Goal: Task Accomplishment & Management: Complete application form

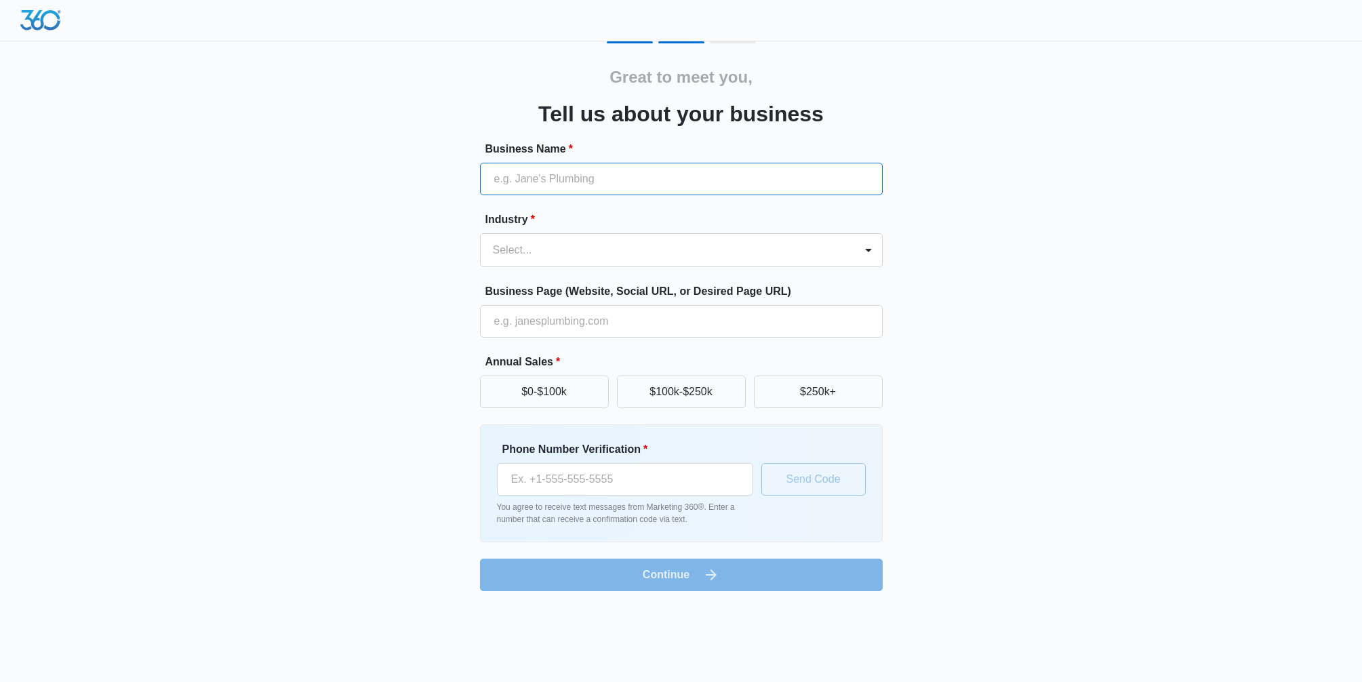
click at [581, 188] on input "Business Name *" at bounding box center [681, 179] width 403 height 33
type input "[PERSON_NAME] Visuals"
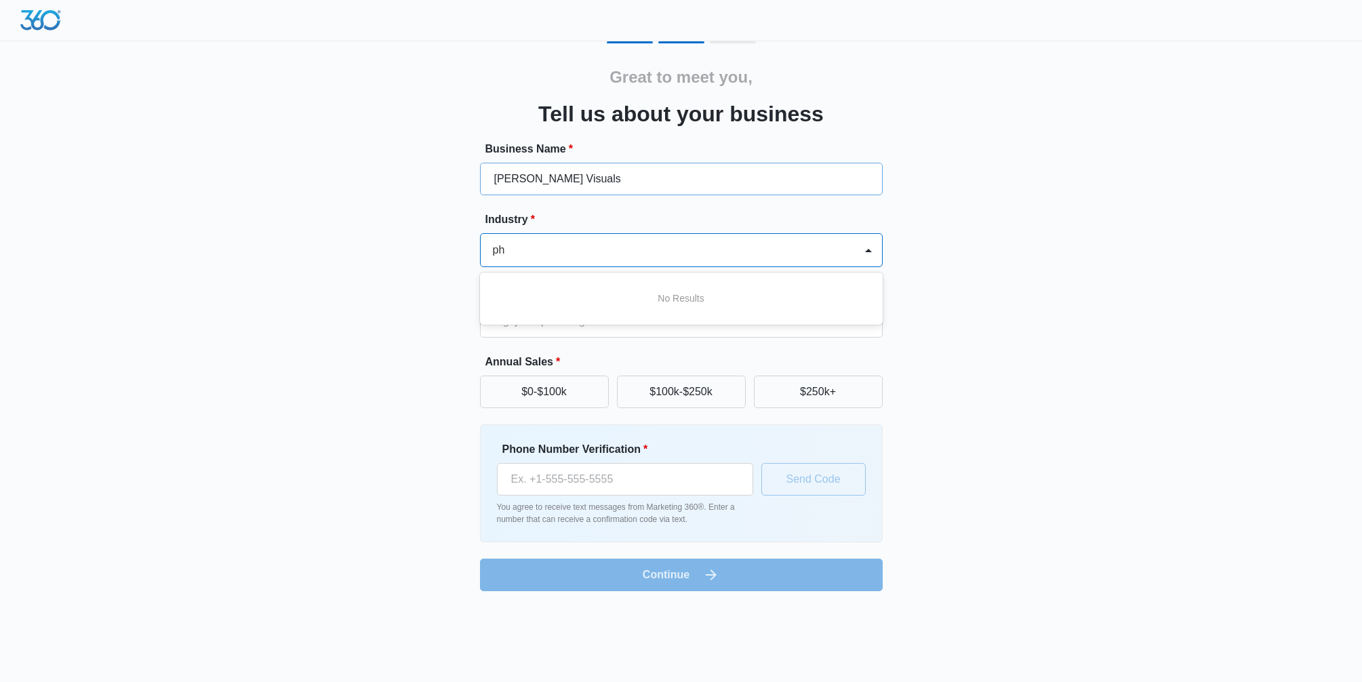
type input "p"
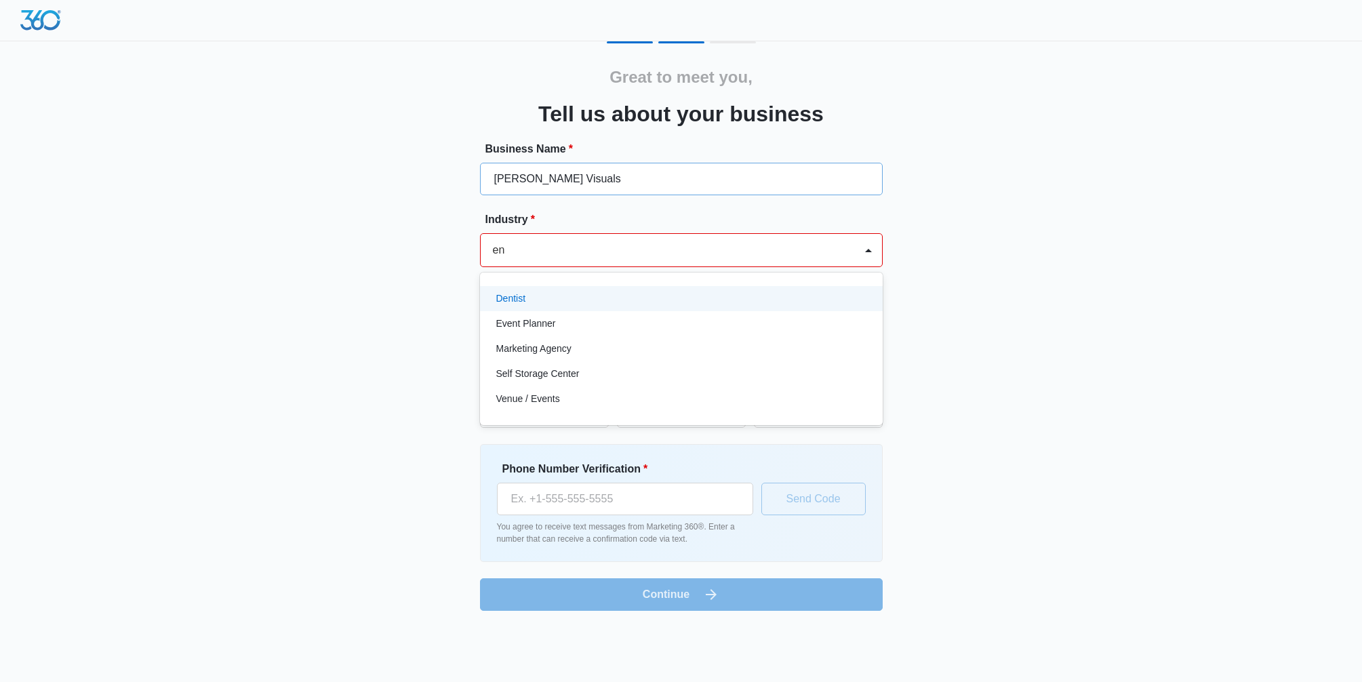
type input "ent"
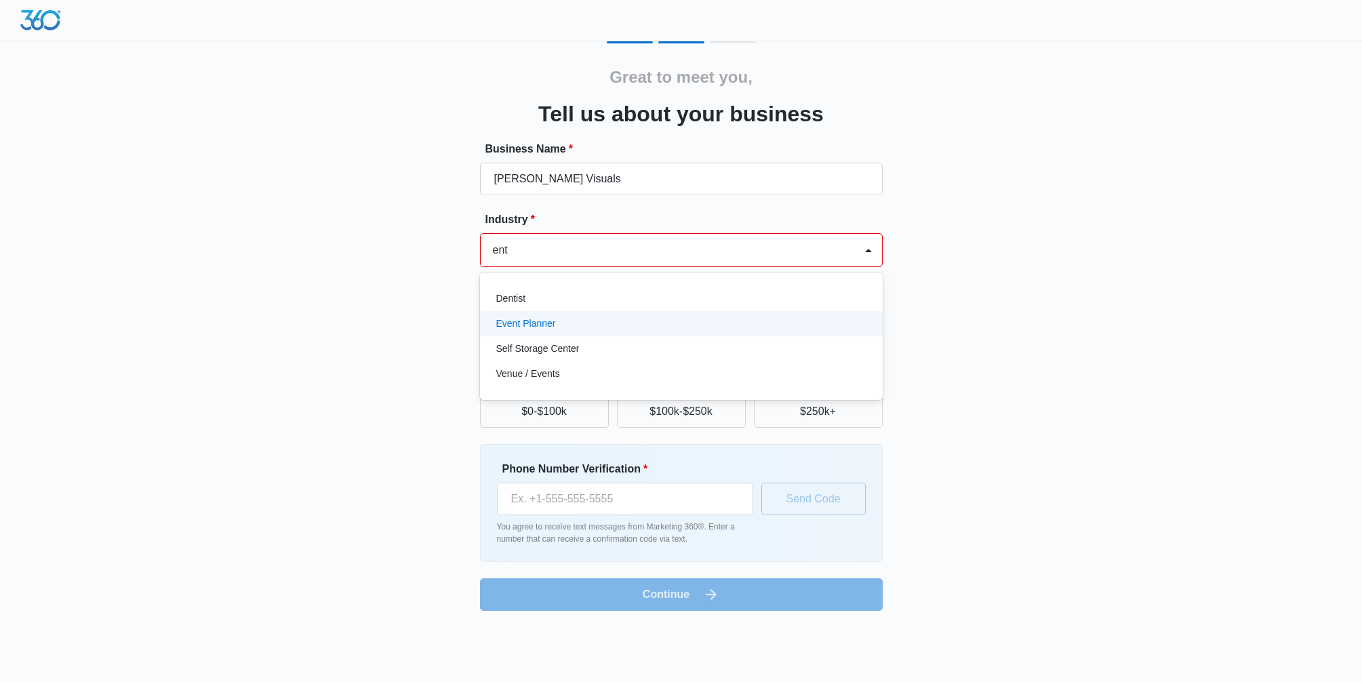
click at [563, 322] on div "Event Planner" at bounding box center [679, 323] width 367 height 14
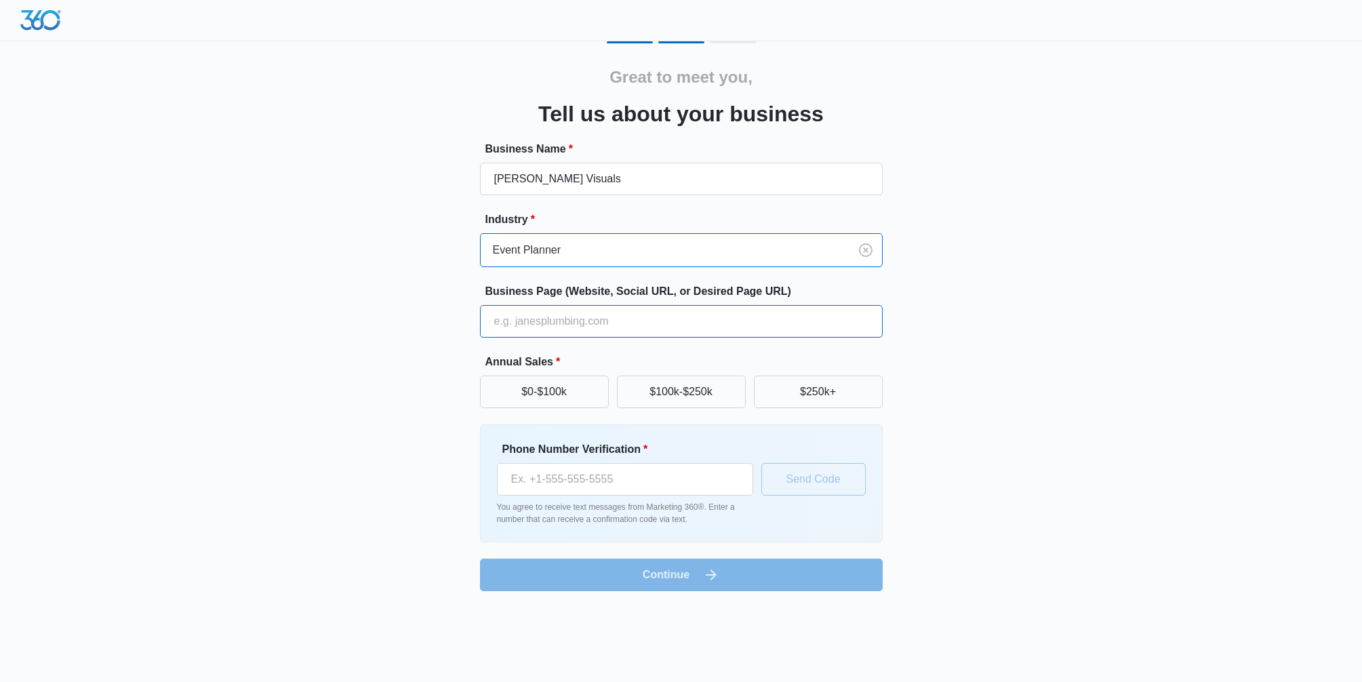
click at [626, 327] on input "Business Page (Website, Social URL, or Desired Page URL)" at bounding box center [681, 321] width 403 height 33
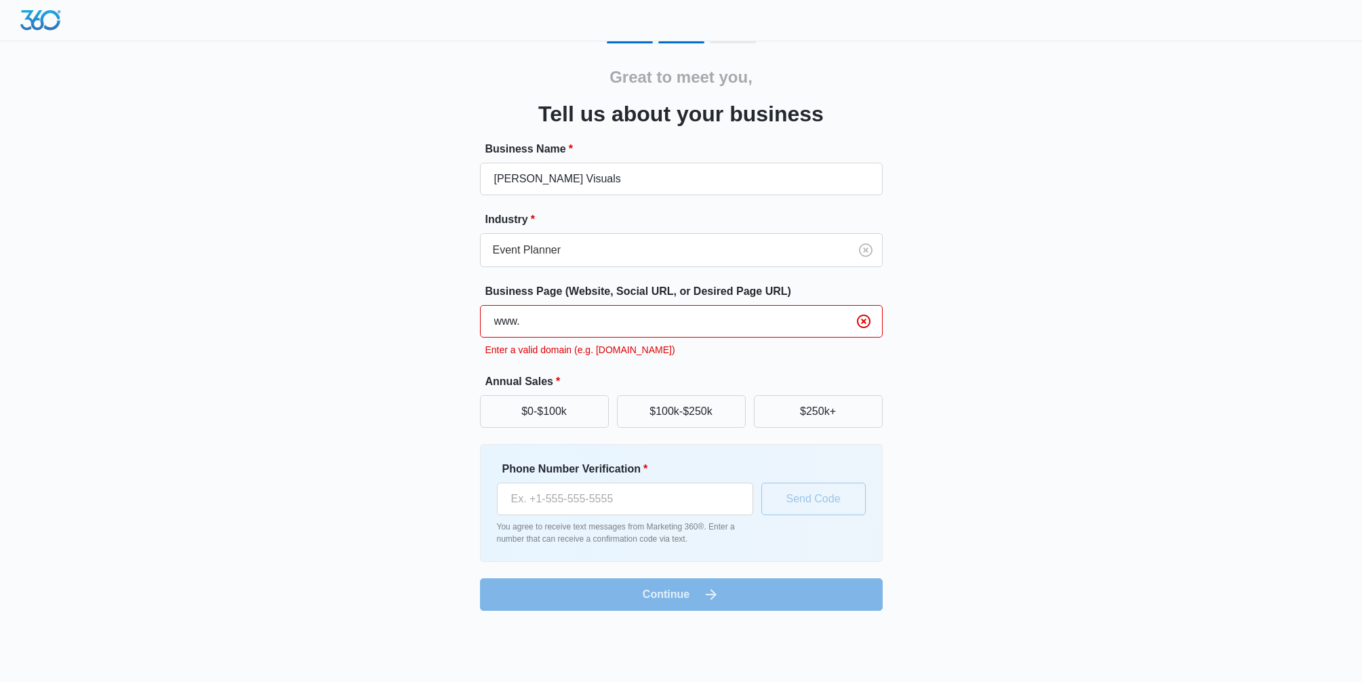
type input "[DOMAIN_NAME]"
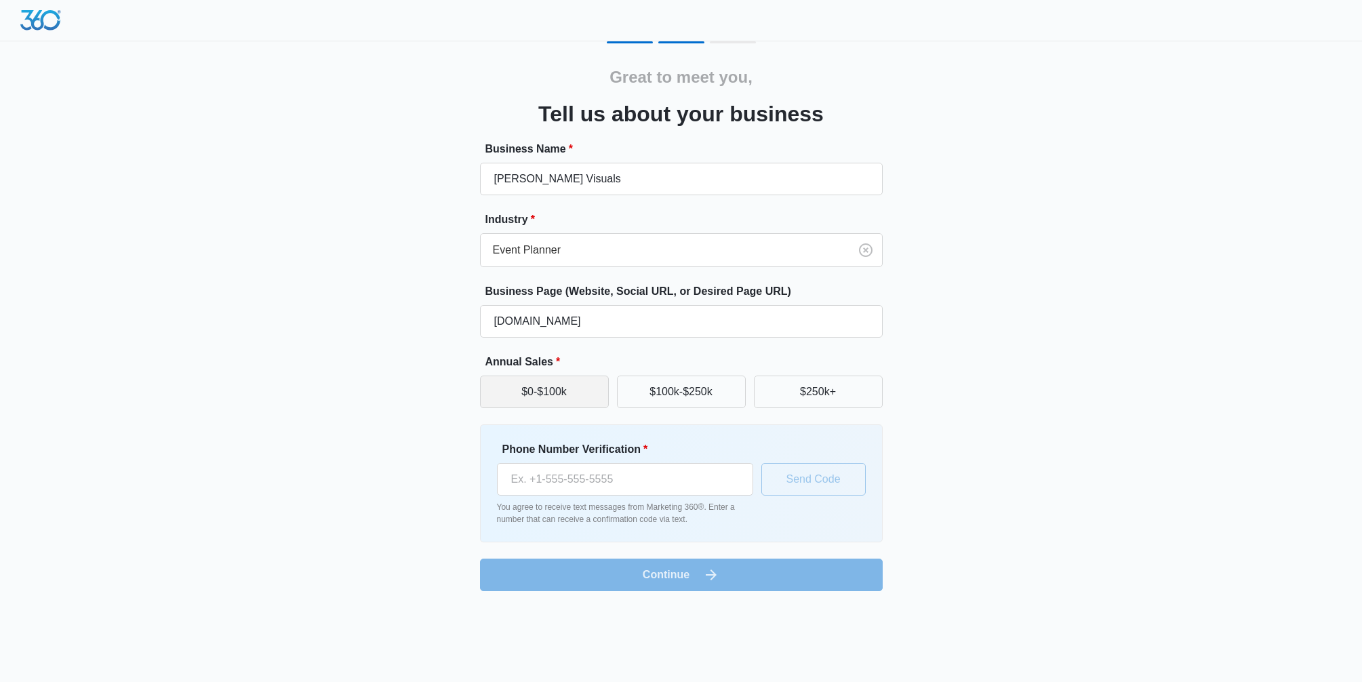
click at [539, 390] on button "$0-$100k" at bounding box center [544, 391] width 129 height 33
click at [659, 493] on input "Phone Number Verification *" at bounding box center [625, 479] width 256 height 33
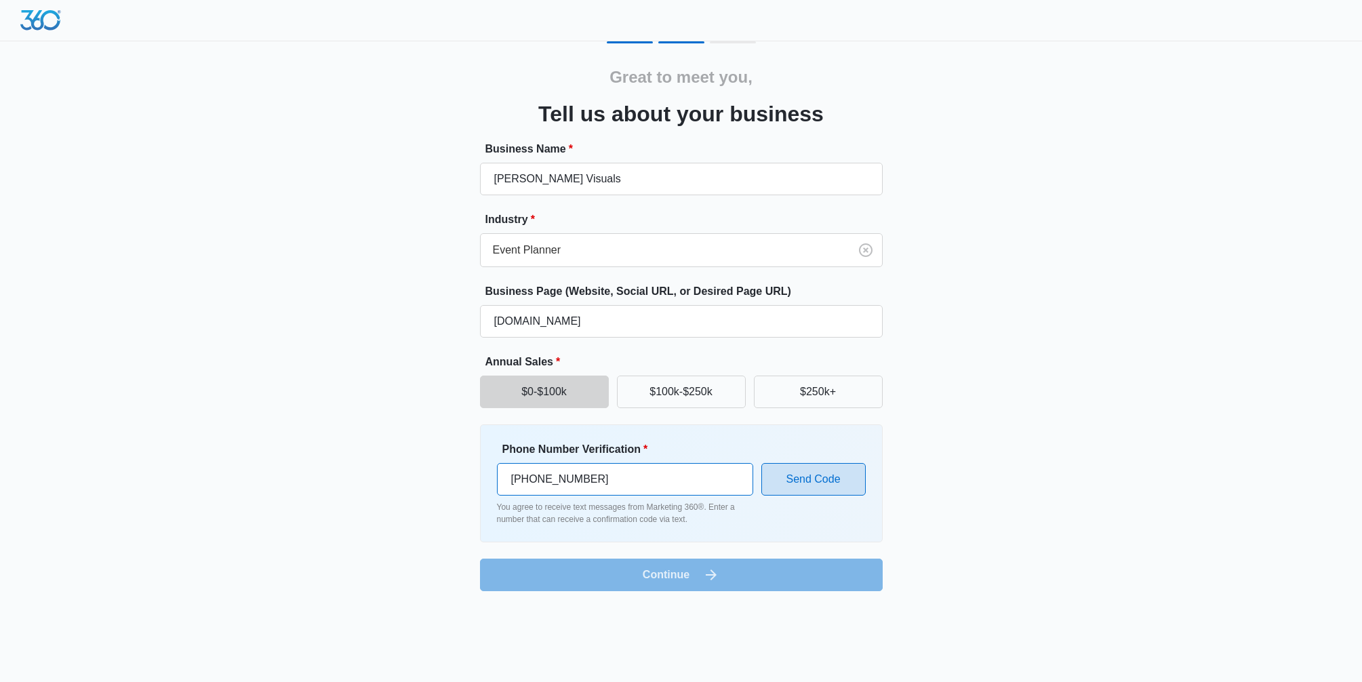
type input "[PHONE_NUMBER]"
click at [852, 479] on button "Send Code" at bounding box center [813, 479] width 104 height 33
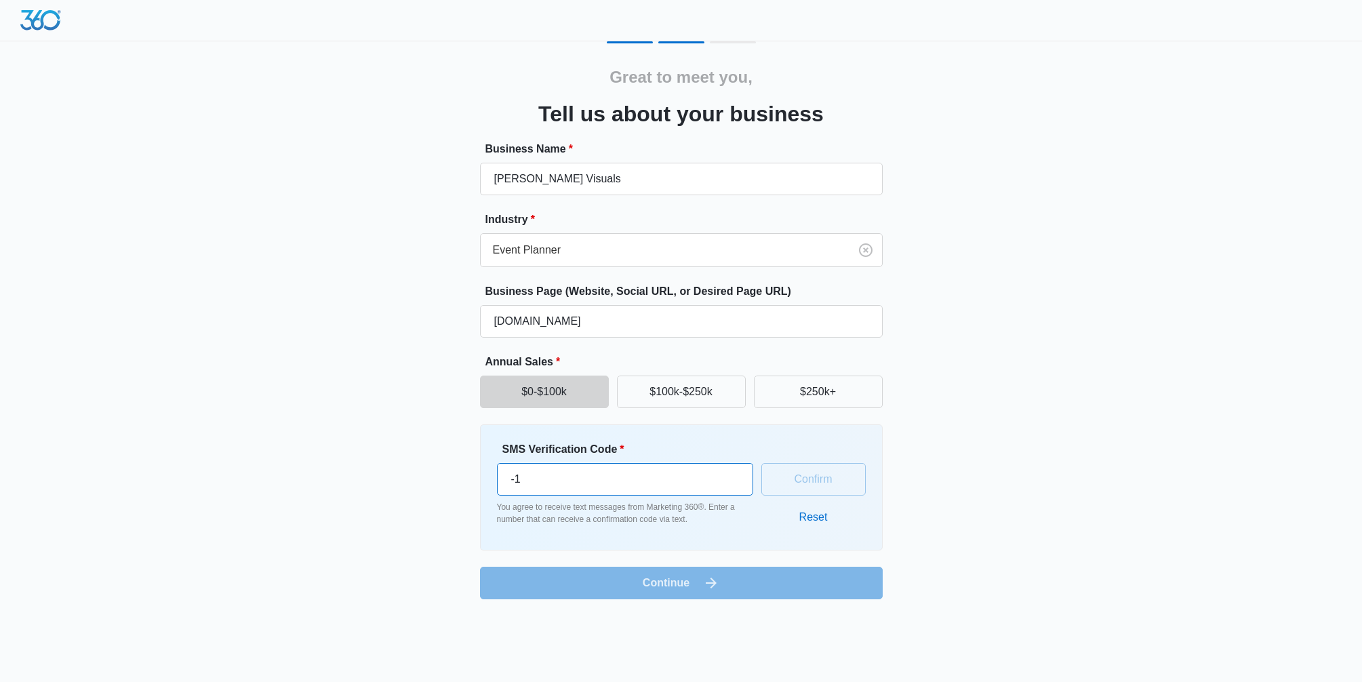
click at [728, 486] on input "-1" at bounding box center [625, 479] width 256 height 33
click at [684, 483] on input "-1" at bounding box center [625, 479] width 256 height 33
drag, startPoint x: 680, startPoint y: 483, endPoint x: 515, endPoint y: 482, distance: 164.7
click at [515, 482] on input "-1" at bounding box center [625, 479] width 256 height 33
drag, startPoint x: 562, startPoint y: 476, endPoint x: 457, endPoint y: 479, distance: 105.8
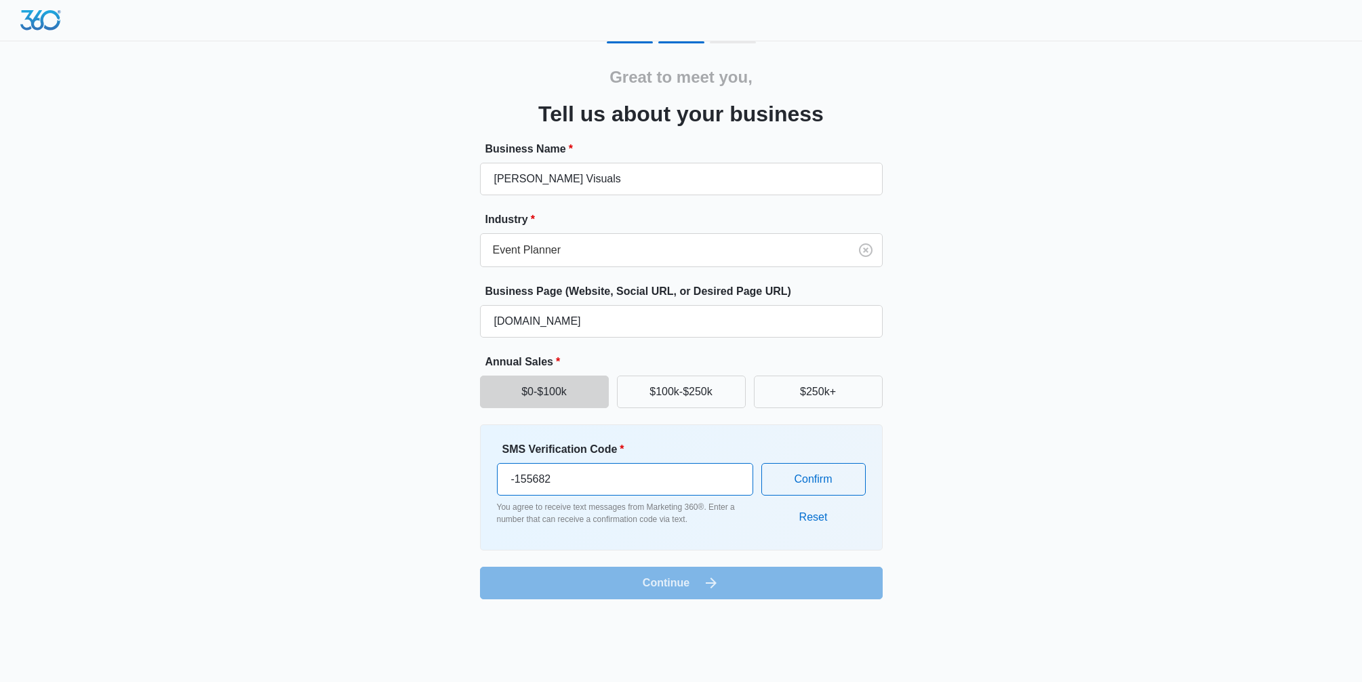
click at [457, 479] on div "Great to meet you, Tell us about your business Business Name * [PERSON_NAME] Vi…" at bounding box center [680, 320] width 813 height 558
type input "155682"
click at [836, 484] on button "Confirm" at bounding box center [813, 479] width 104 height 33
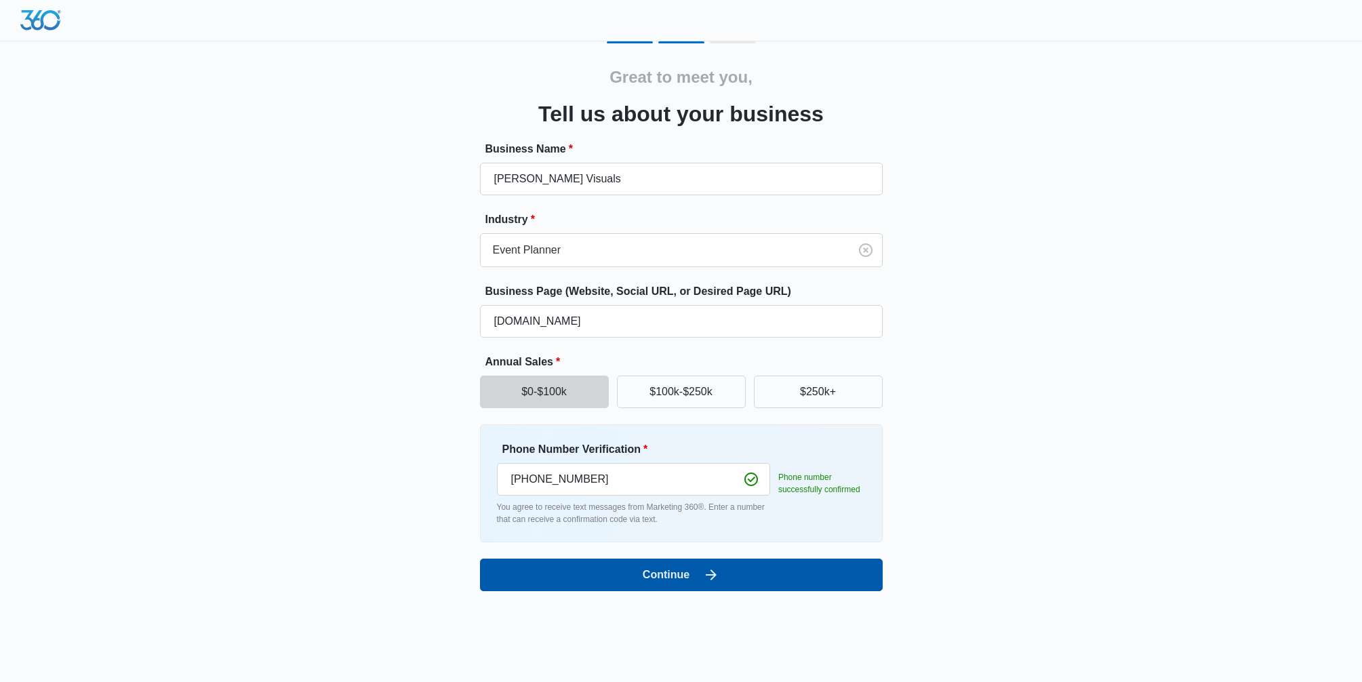
click at [766, 573] on button "Continue" at bounding box center [681, 574] width 403 height 33
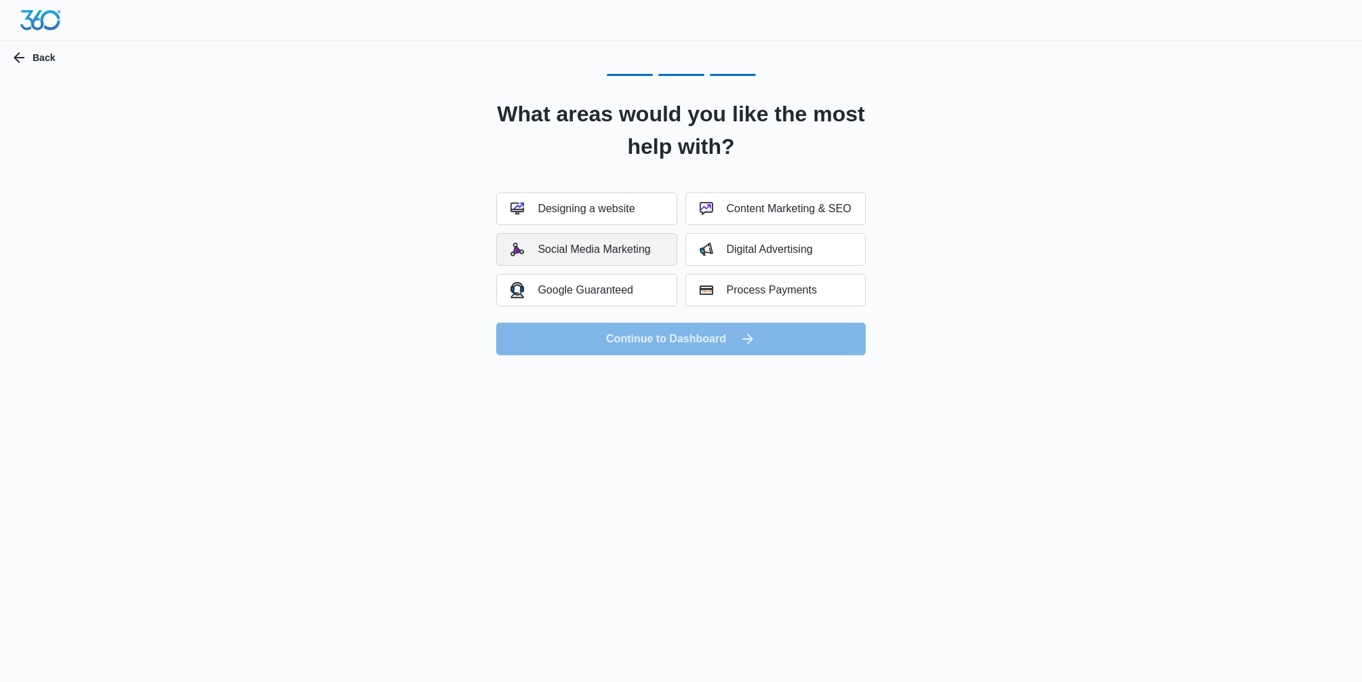
click at [635, 248] on div "Social Media Marketing" at bounding box center [580, 250] width 140 height 14
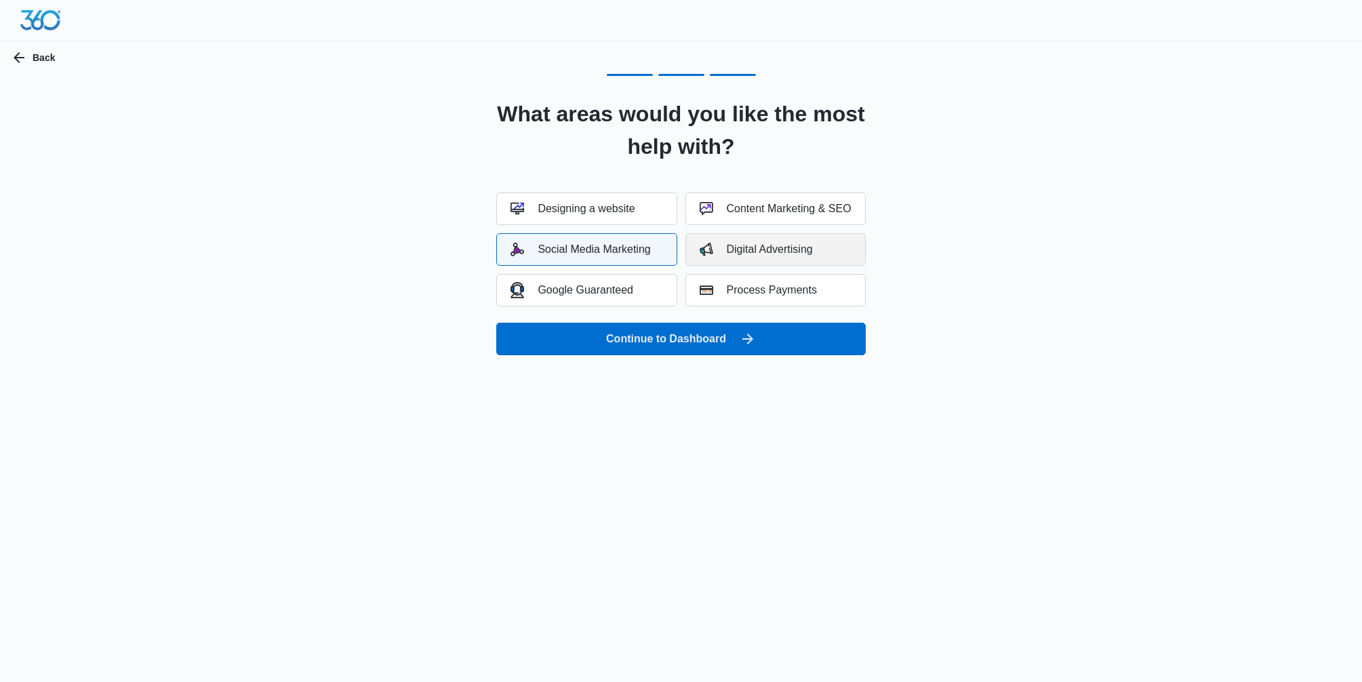
click at [754, 250] on div "Digital Advertising" at bounding box center [755, 250] width 113 height 14
click at [828, 216] on button "Content Marketing & SEO" at bounding box center [775, 208] width 180 height 33
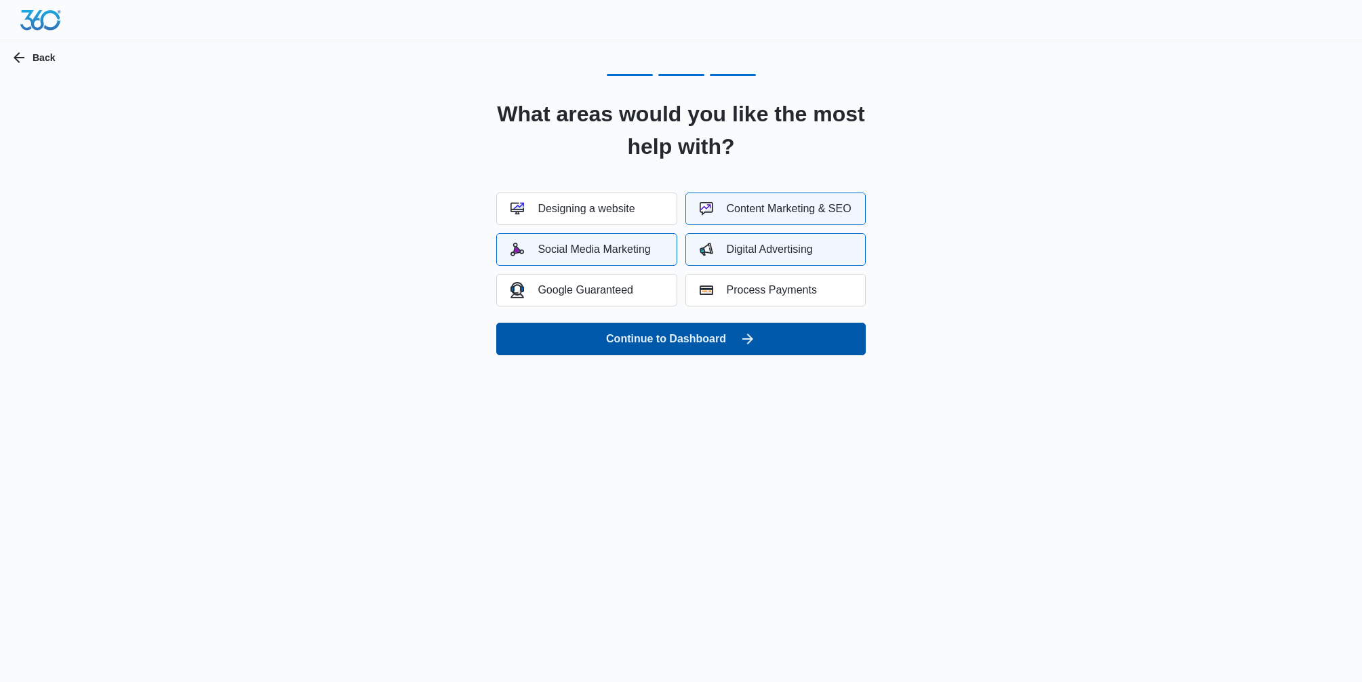
click at [743, 340] on icon "submit" at bounding box center [747, 339] width 16 height 16
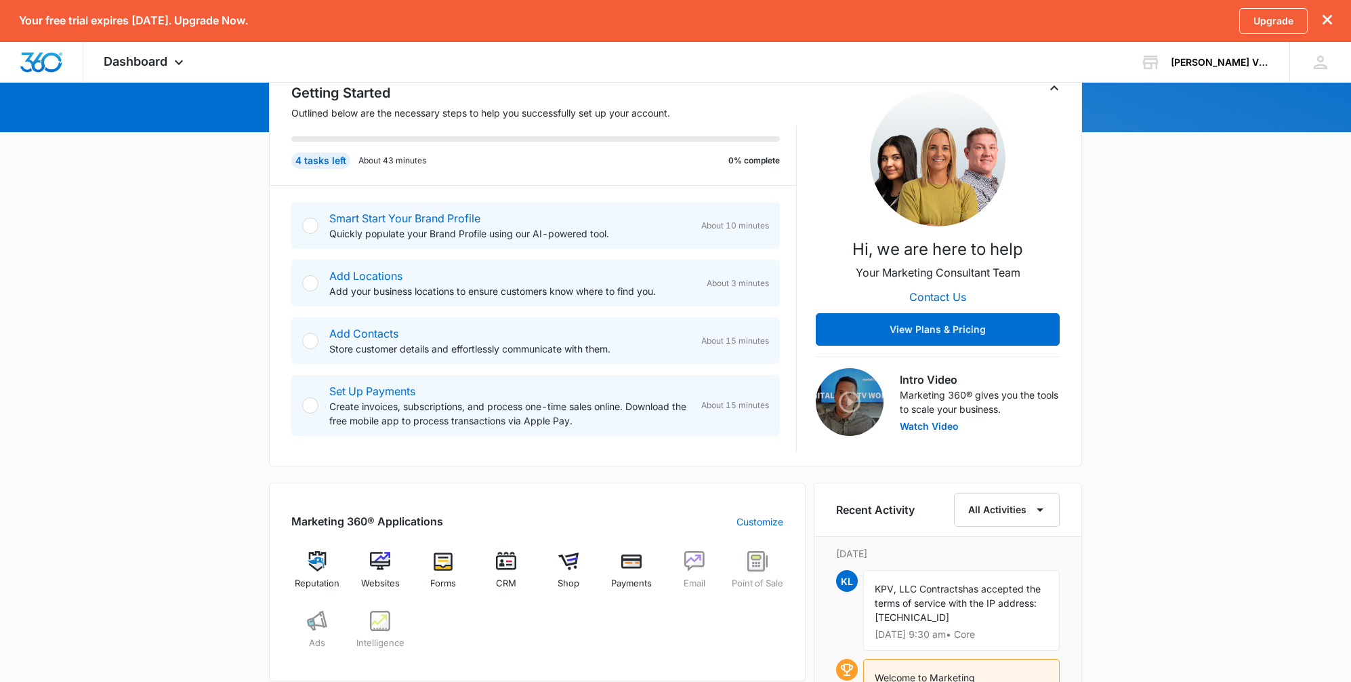
scroll to position [161, 0]
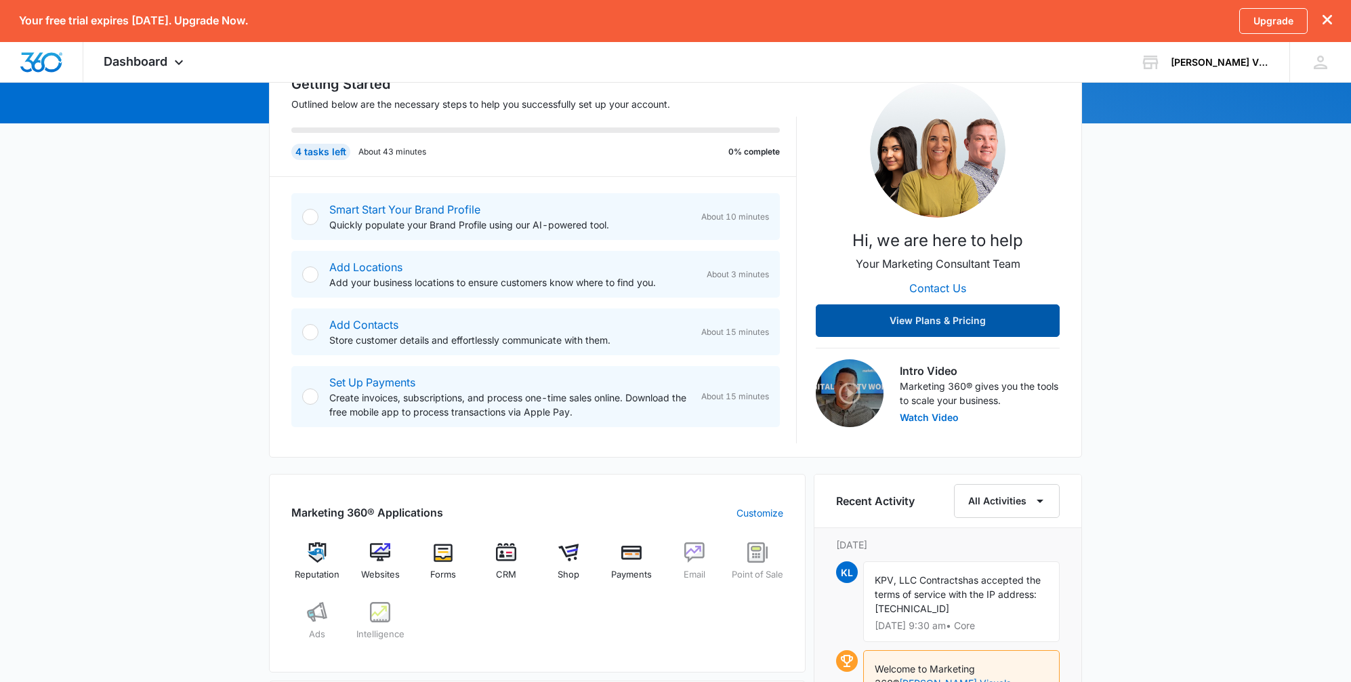
click at [1016, 324] on button "View Plans & Pricing" at bounding box center [938, 320] width 244 height 33
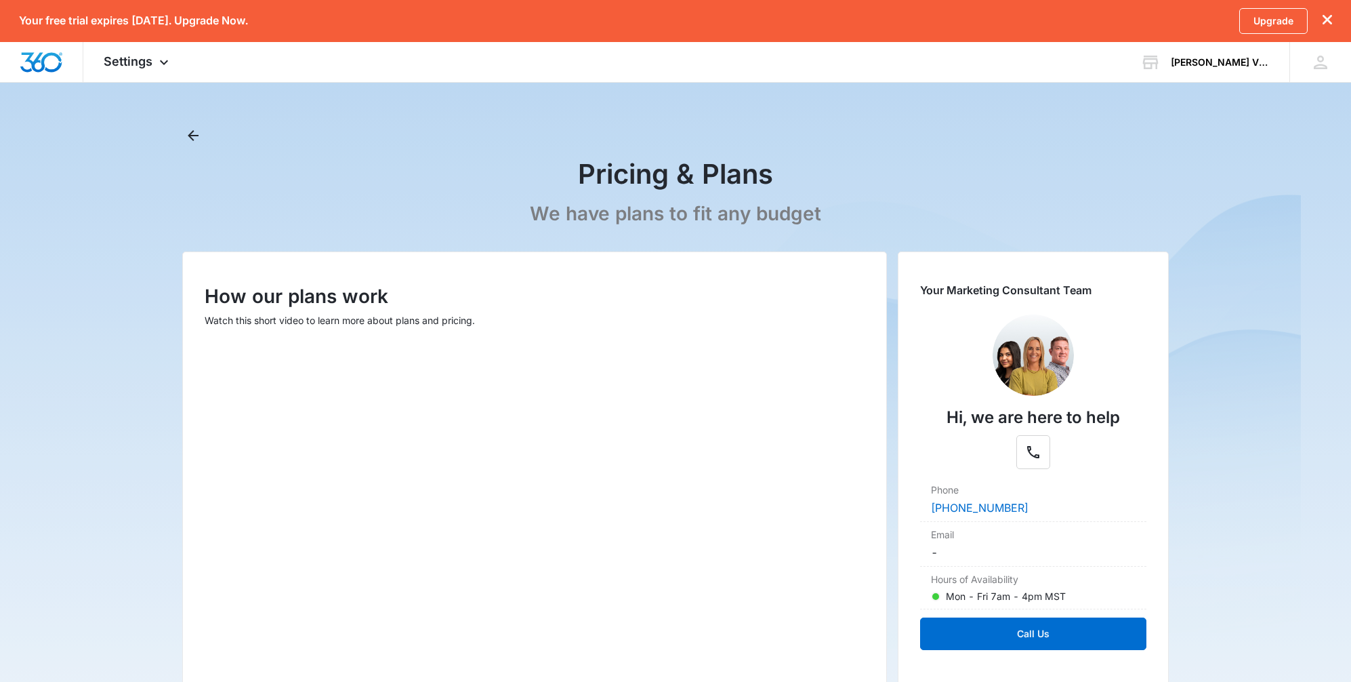
scroll to position [8, 0]
